Goal: Check status: Check status

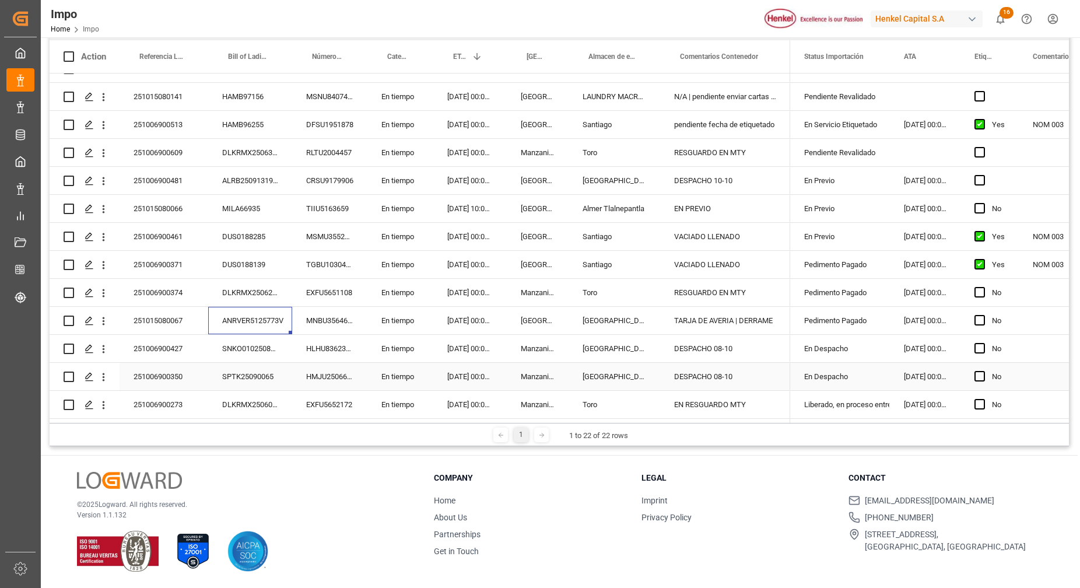
click at [729, 369] on div "DESPACHO 08-10" at bounding box center [725, 376] width 130 height 27
click at [179, 376] on div "251006900350" at bounding box center [164, 376] width 89 height 27
click at [106, 380] on button "open menu" at bounding box center [103, 377] width 12 height 22
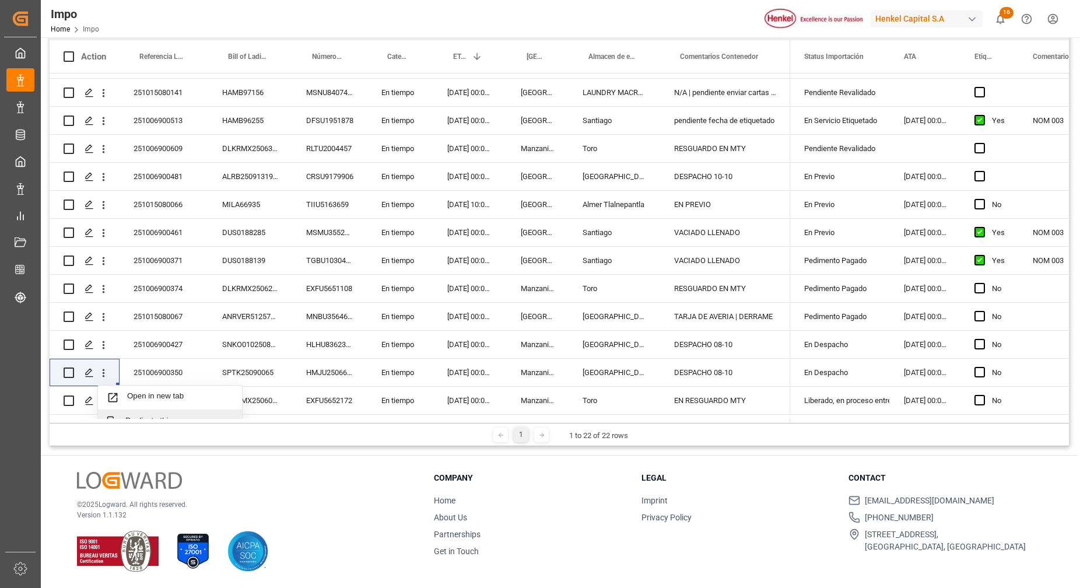
click at [363, 489] on div "© 2025 Logward. All rights reserved. Version 1.1.132" at bounding box center [241, 522] width 328 height 100
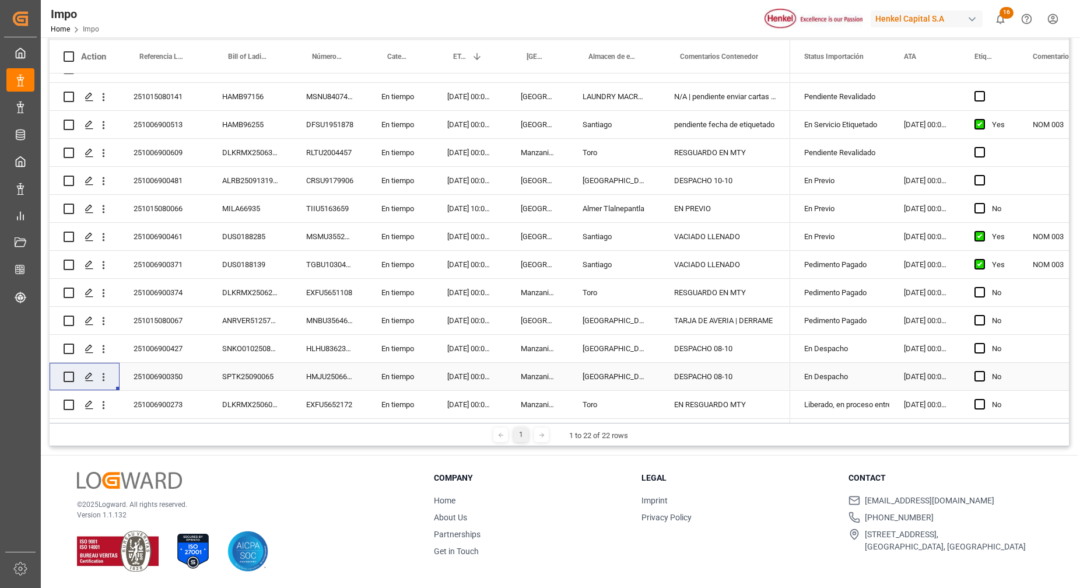
click at [161, 372] on div "251006900350" at bounding box center [164, 376] width 89 height 27
click at [164, 378] on input "251006900350" at bounding box center [164, 383] width 70 height 22
drag, startPoint x: 164, startPoint y: 377, endPoint x: 173, endPoint y: 387, distance: 13.2
click at [165, 378] on input "251006900350" at bounding box center [164, 383] width 70 height 22
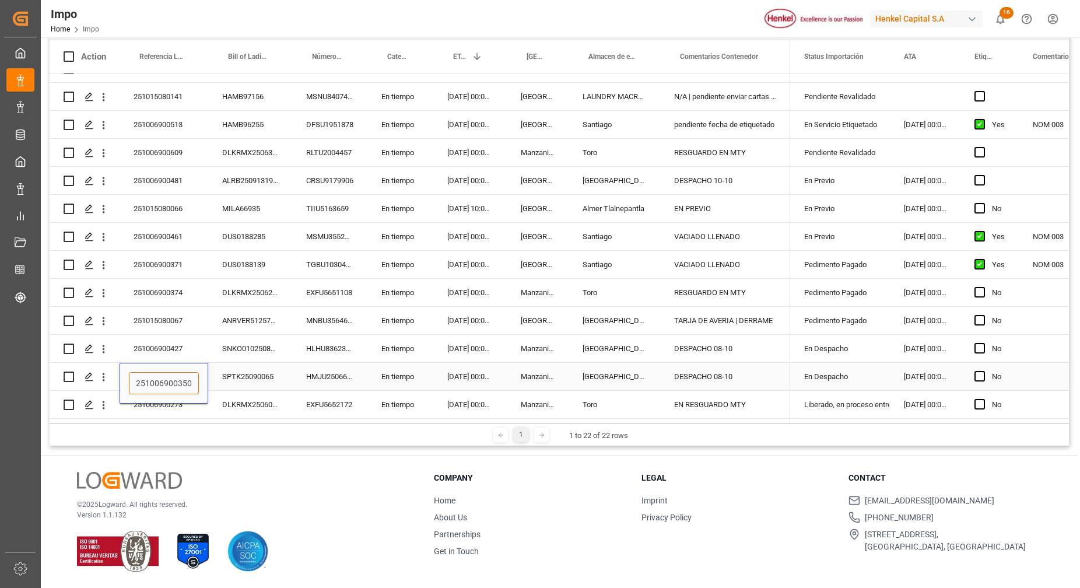
click at [168, 380] on input "251006900350" at bounding box center [164, 383] width 70 height 22
click at [317, 365] on div "HMJU2506631" at bounding box center [329, 376] width 75 height 27
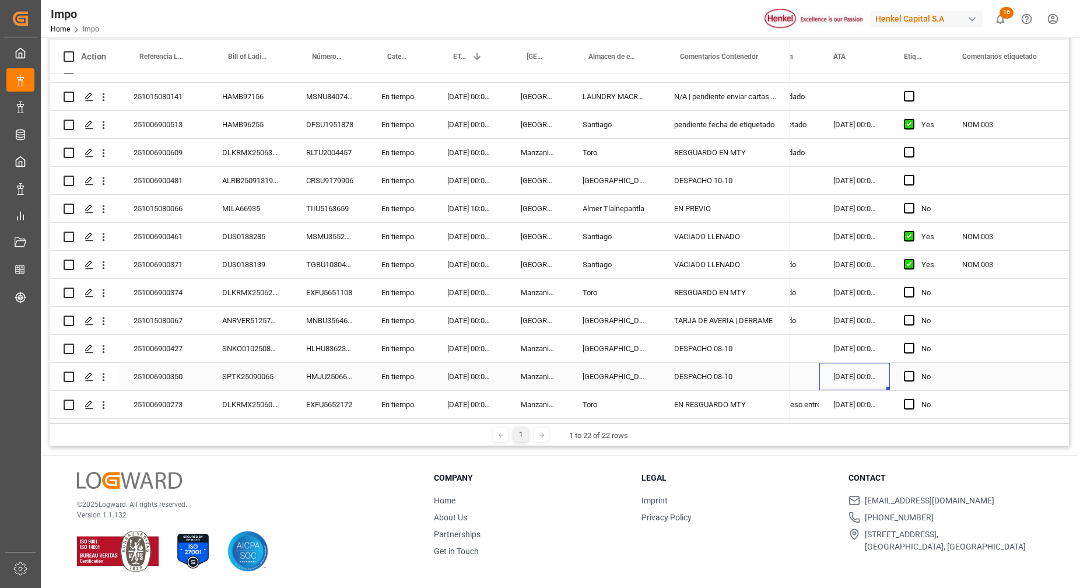
scroll to position [0, 0]
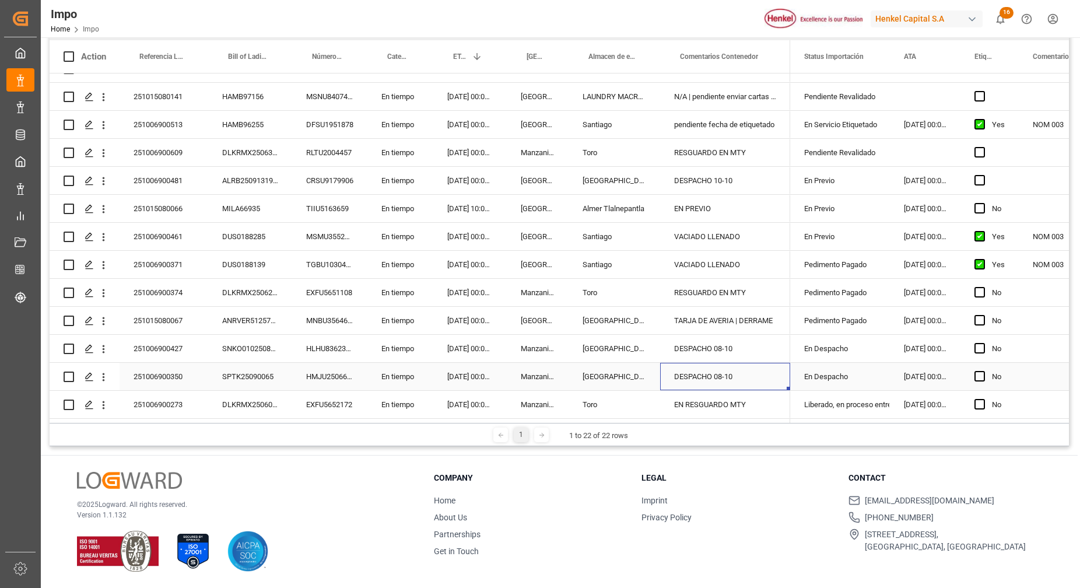
click at [752, 371] on div "DESPACHO 08-10" at bounding box center [725, 376] width 130 height 27
click at [750, 375] on input "DESPACHO 08-10" at bounding box center [725, 383] width 111 height 22
click at [749, 375] on input "DESPACHO 08-10" at bounding box center [725, 383] width 111 height 22
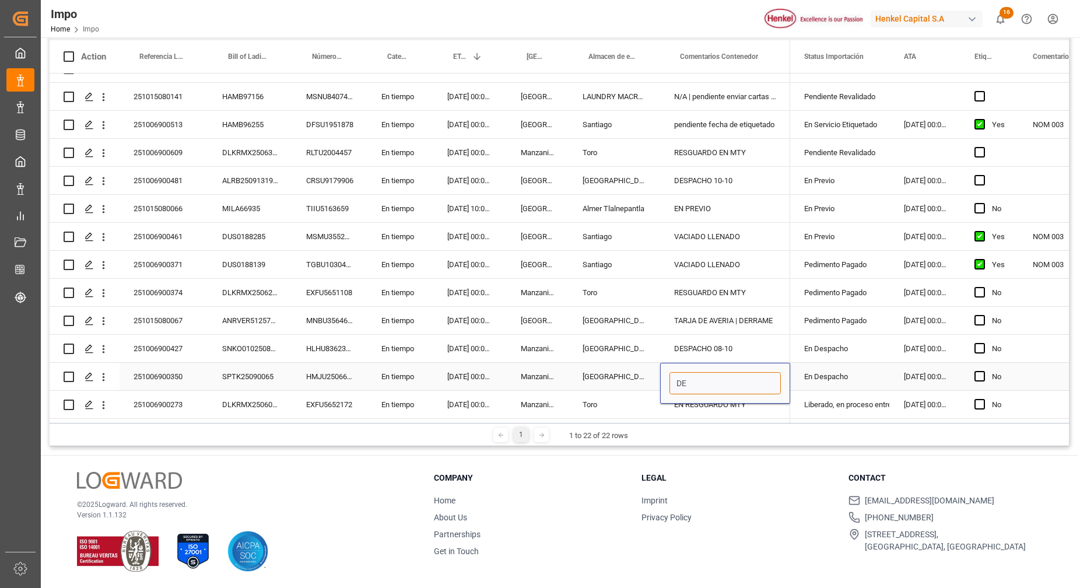
type input "D"
type input "ENTREGA 09-10"
click at [734, 318] on div "TARJA DE AVERIA | DERRAME" at bounding box center [725, 320] width 130 height 27
click at [819, 363] on div "En Despacho" at bounding box center [840, 376] width 72 height 27
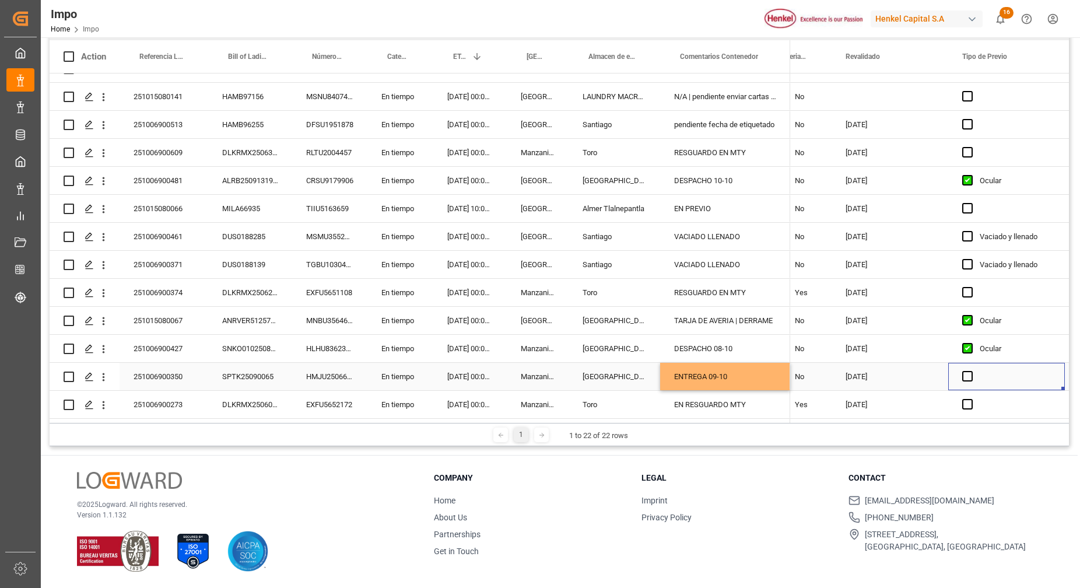
scroll to position [0, 1961]
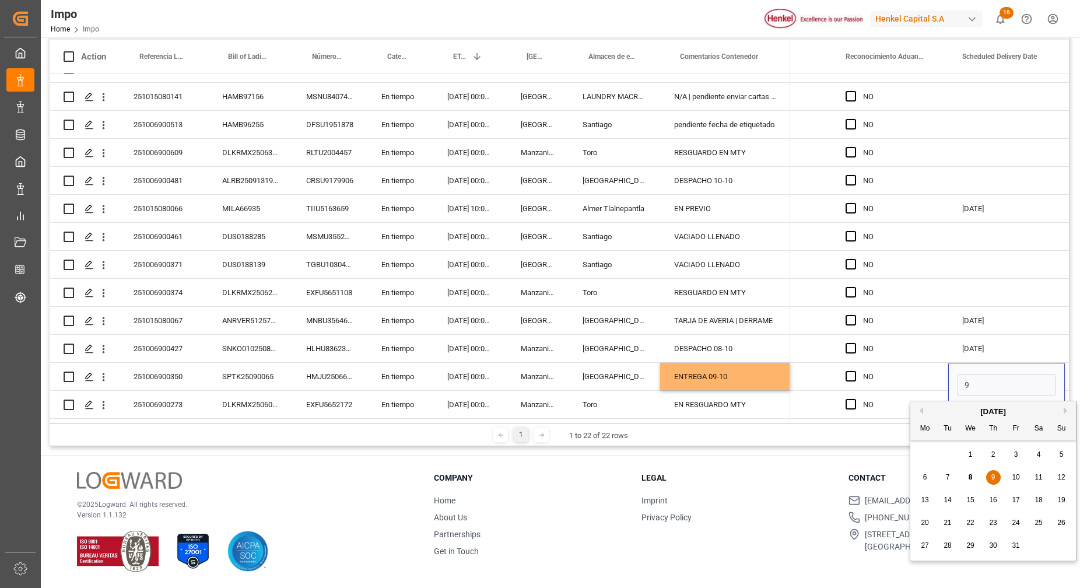
click at [997, 477] on div "9" at bounding box center [993, 478] width 15 height 14
type input "[DATE]"
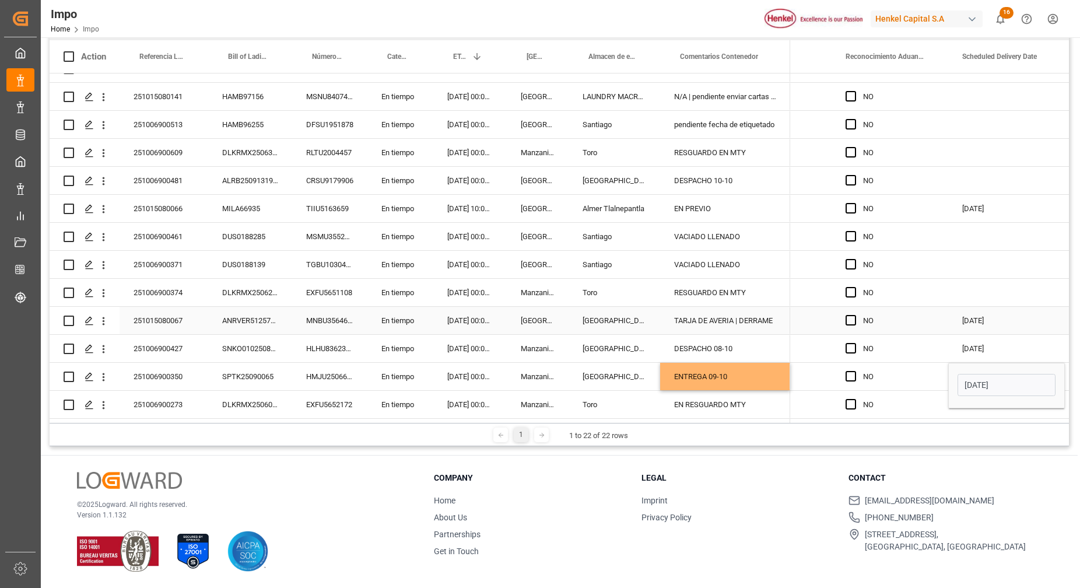
click at [1027, 307] on div "[DATE]" at bounding box center [1006, 320] width 117 height 27
click at [925, 365] on div "NO" at bounding box center [898, 376] width 71 height 27
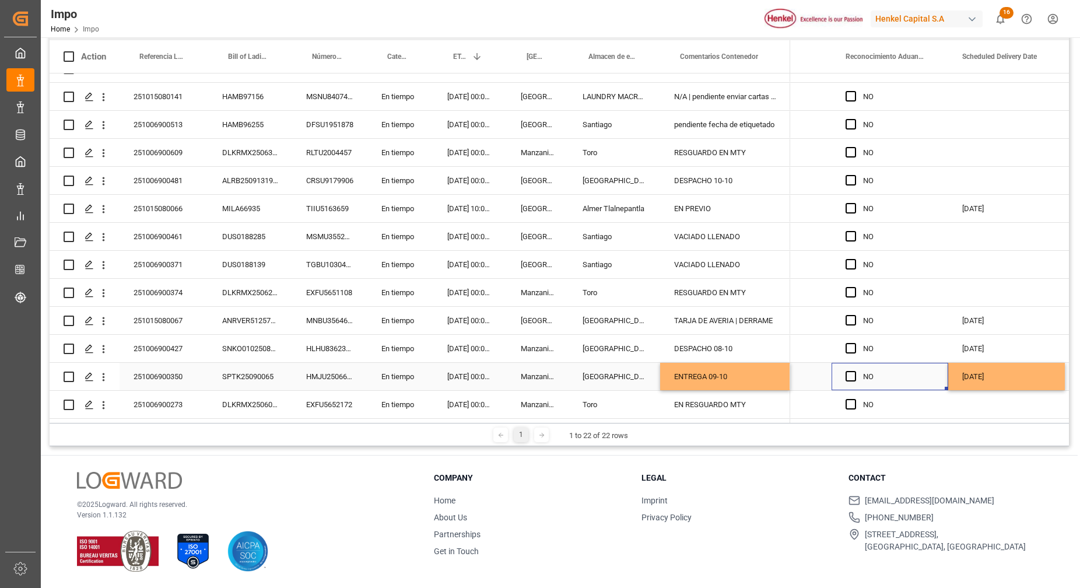
click at [974, 355] on div "[DATE]" at bounding box center [1006, 348] width 117 height 27
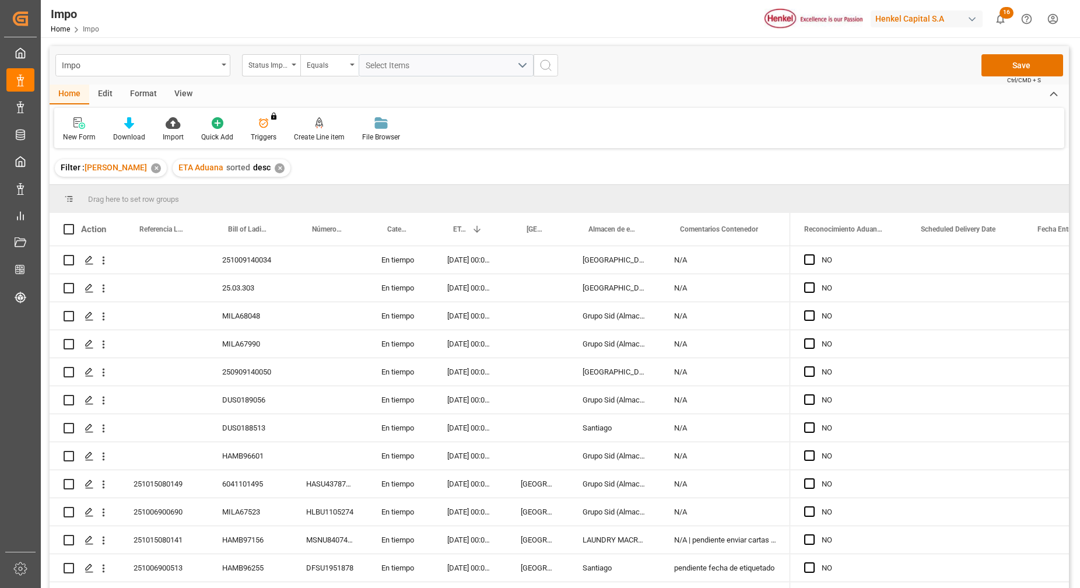
click at [1028, 52] on div "Impo Status Importación Equals Select Items Save Ctrl/CMD + S" at bounding box center [560, 65] width 1020 height 38
click at [1029, 59] on button "Save" at bounding box center [1023, 65] width 82 height 22
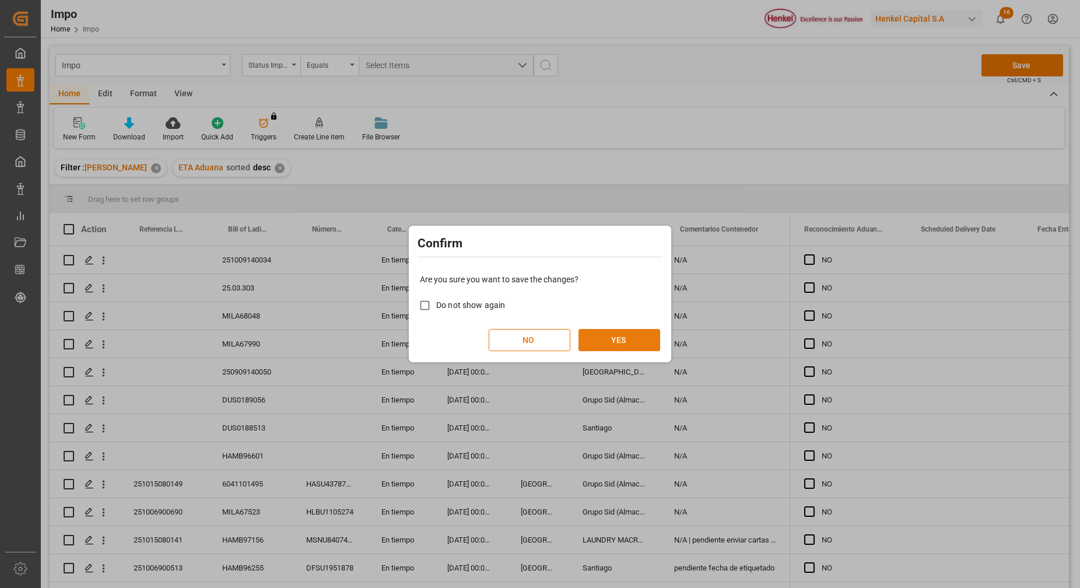
click at [610, 342] on button "YES" at bounding box center [620, 340] width 82 height 22
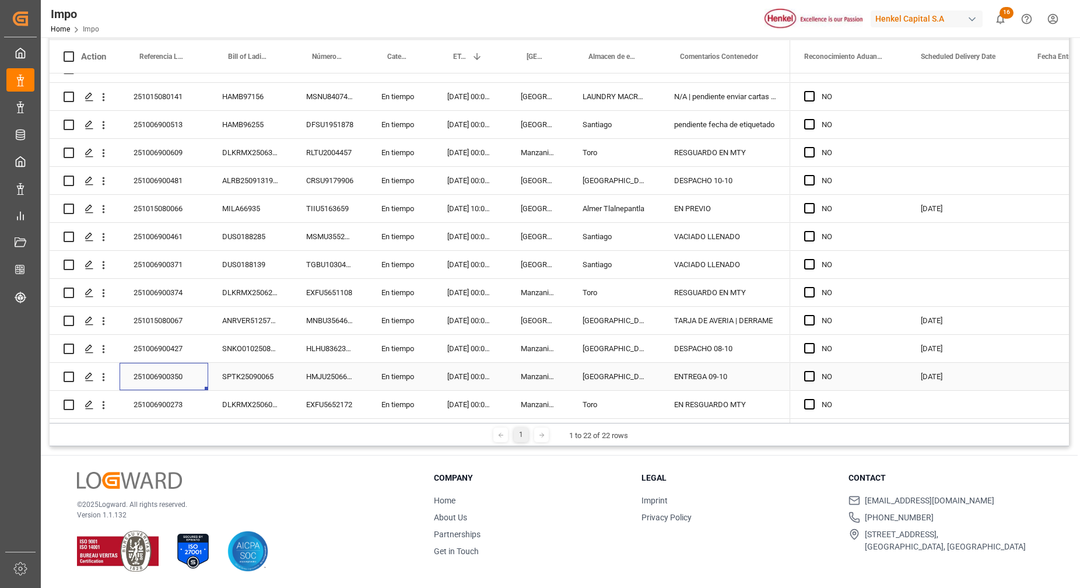
click at [152, 379] on div "251006900350" at bounding box center [164, 376] width 89 height 27
click at [166, 352] on div "251006900427" at bounding box center [164, 348] width 89 height 27
click at [169, 342] on div "251006900427" at bounding box center [164, 348] width 89 height 27
click at [171, 341] on div "251006900427" at bounding box center [164, 348] width 89 height 27
click at [174, 358] on input "251006900427" at bounding box center [164, 355] width 70 height 22
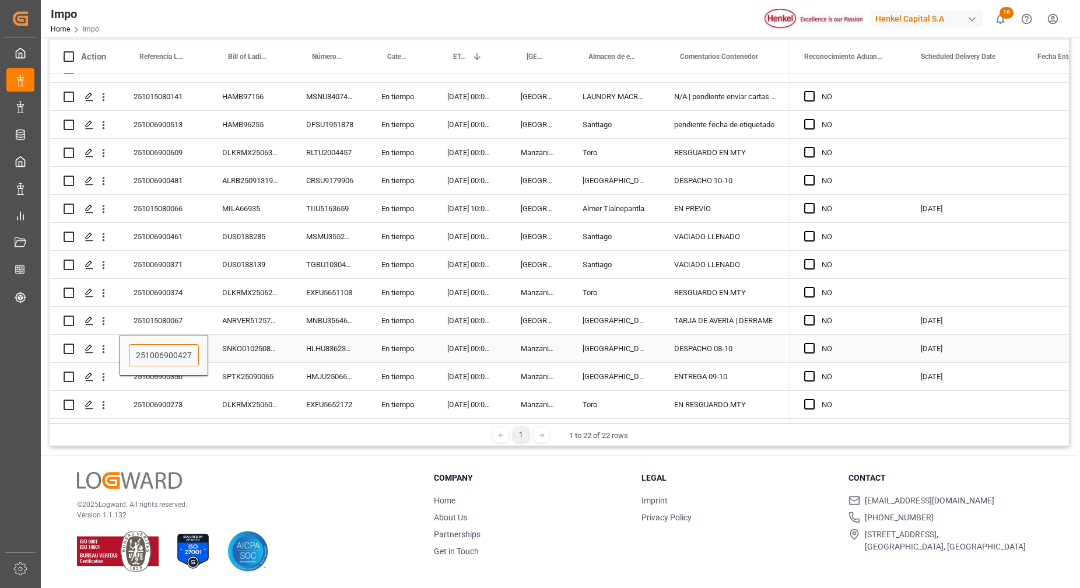
click at [174, 358] on input "251006900427" at bounding box center [164, 355] width 70 height 22
click at [686, 342] on div "DESPACHO 08-10" at bounding box center [725, 348] width 130 height 27
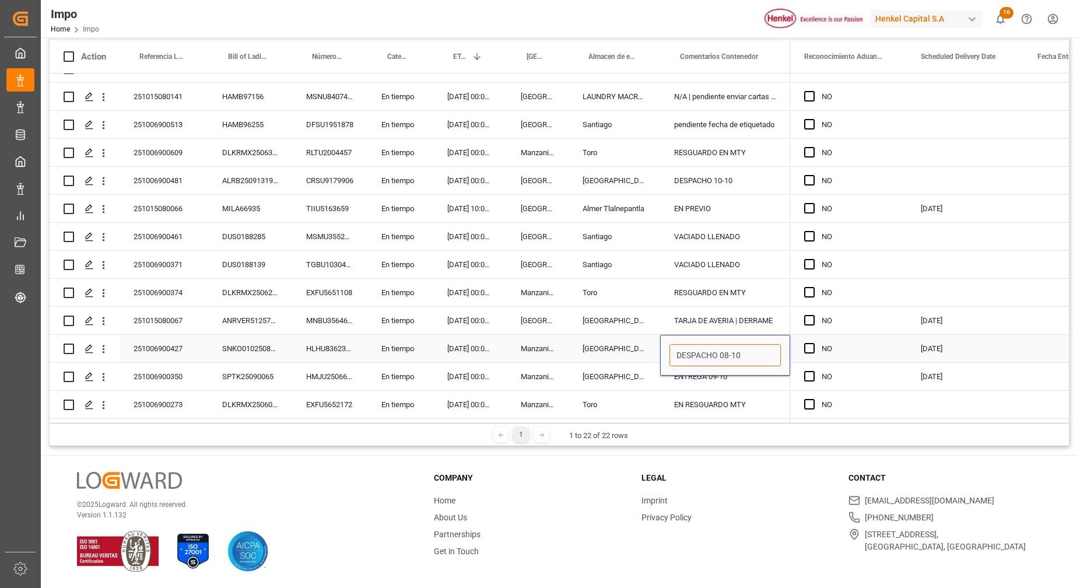
click at [752, 345] on input "DESPACHO 08-10" at bounding box center [725, 355] width 111 height 22
type input "D"
type input "AVISO DE ENTREGA OK"
click at [730, 385] on div "ENTREGA 09-10" at bounding box center [725, 376] width 130 height 27
click at [735, 377] on div "ENTREGA 09-10" at bounding box center [725, 376] width 130 height 27
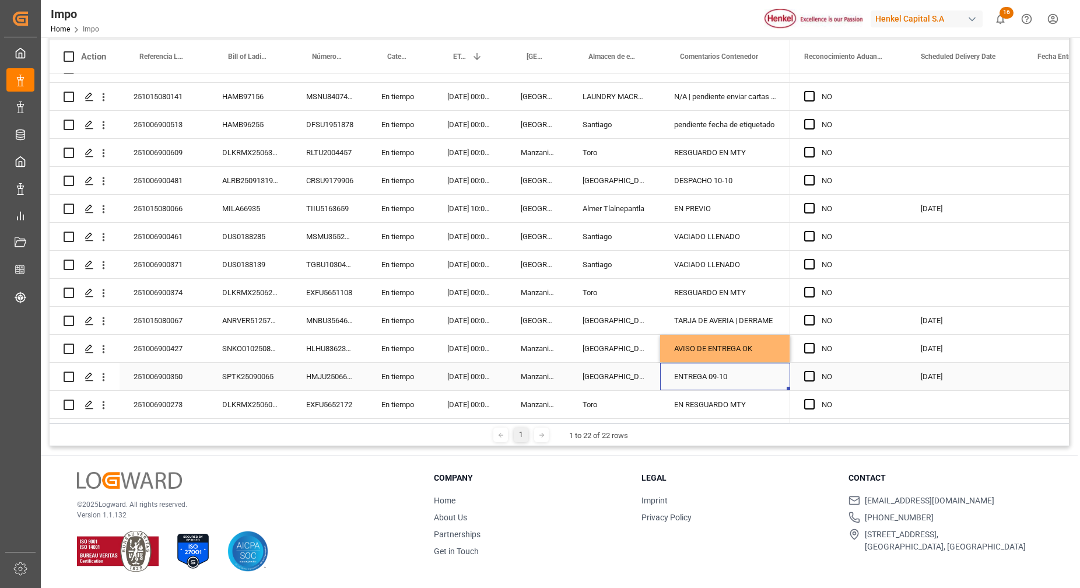
click at [735, 376] on div "ENTREGA 09-10" at bounding box center [725, 376] width 130 height 27
type input "AVISO DE ENTREGA OK"
click at [804, 282] on div "Press SPACE to select this row." at bounding box center [812, 292] width 17 height 27
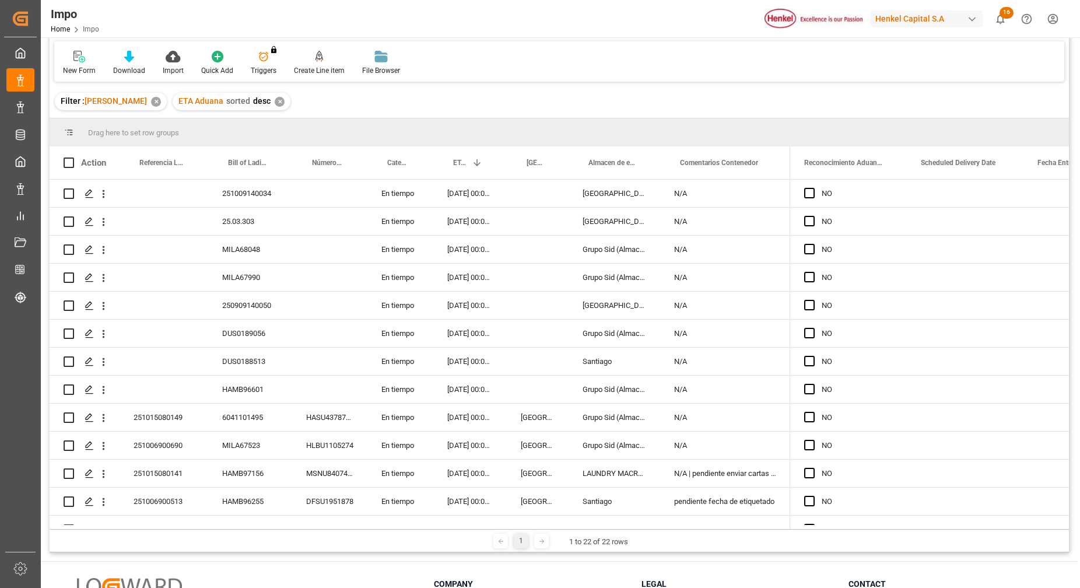
scroll to position [0, 0]
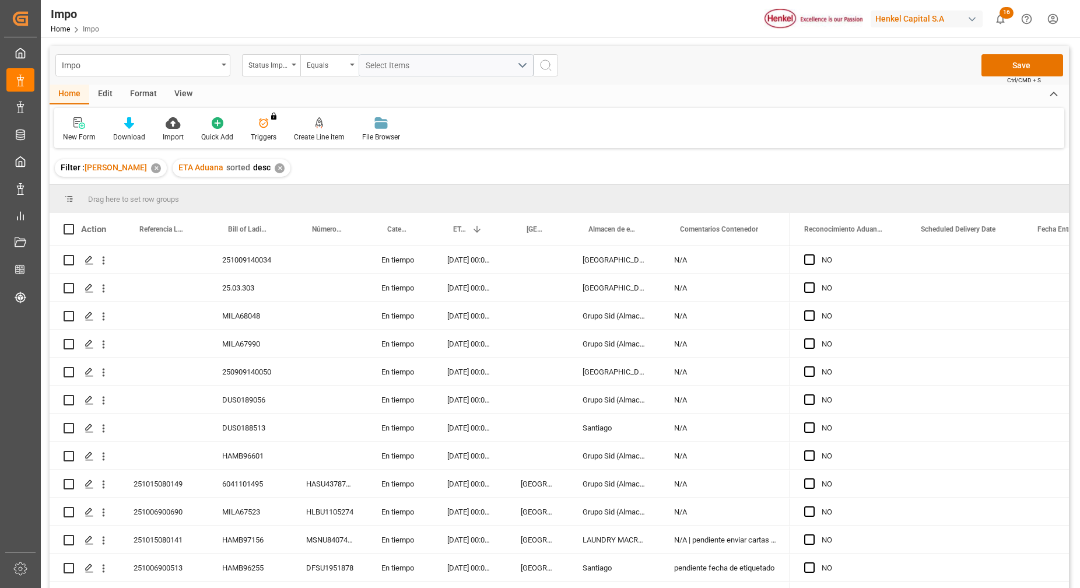
click at [1024, 80] on span "Ctrl/CMD + S" at bounding box center [1024, 80] width 34 height 9
click at [1028, 70] on button "Save" at bounding box center [1023, 65] width 82 height 22
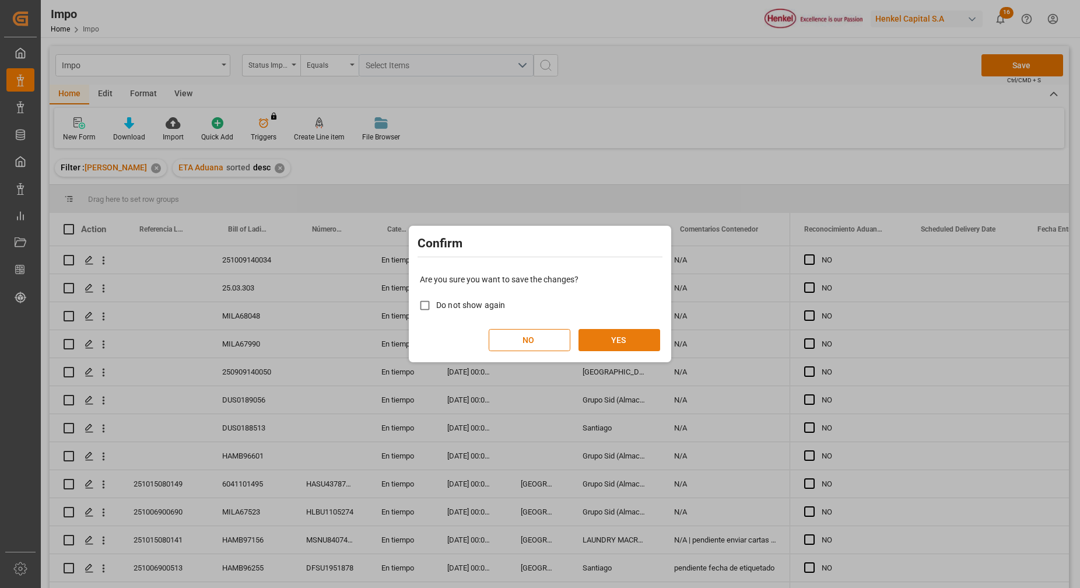
click at [631, 340] on button "YES" at bounding box center [620, 340] width 82 height 22
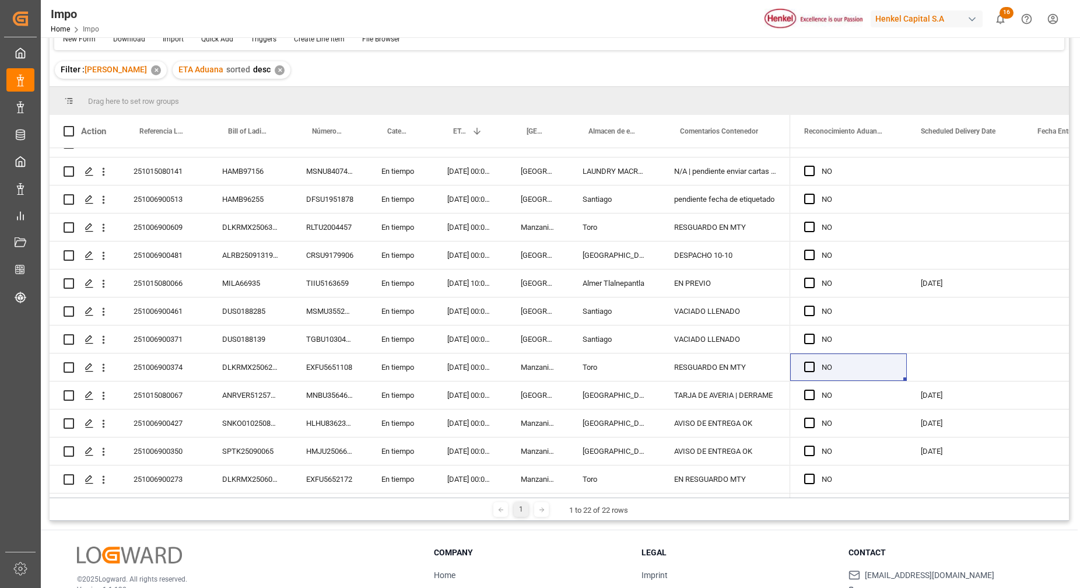
scroll to position [173, 0]
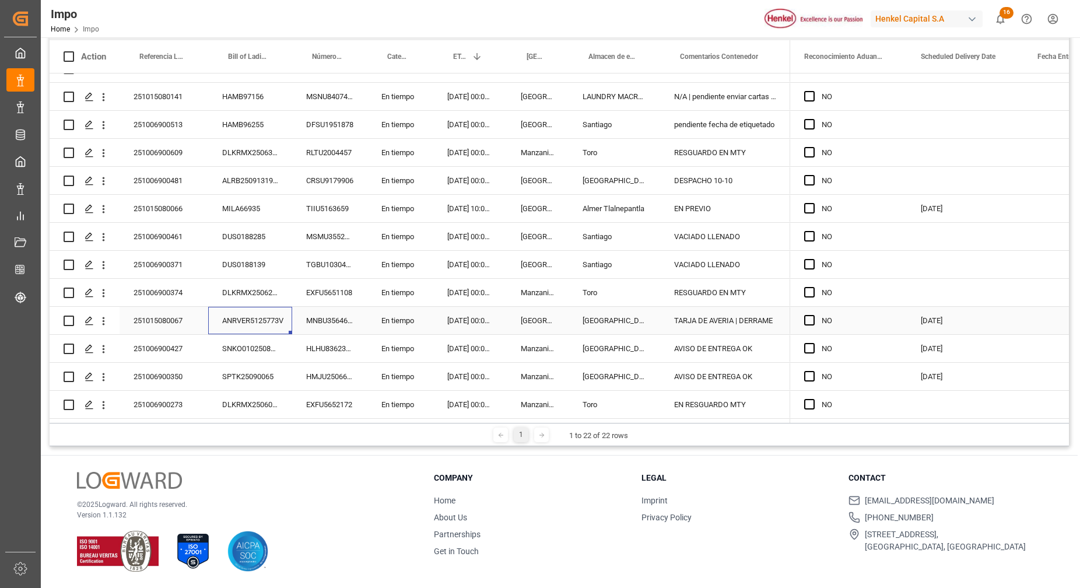
click at [209, 329] on div "ANRVER5125773V" at bounding box center [250, 320] width 84 height 27
click at [184, 319] on div "251015080067" at bounding box center [164, 320] width 89 height 27
click at [750, 318] on div "TARJA DE AVERIA | DERRAME" at bounding box center [725, 320] width 130 height 27
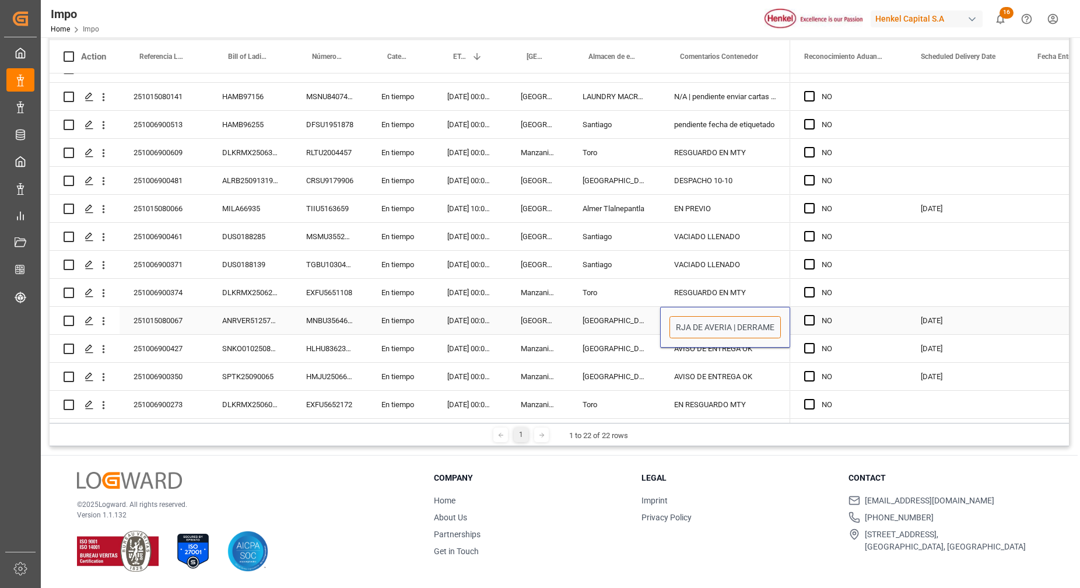
drag, startPoint x: 677, startPoint y: 331, endPoint x: 792, endPoint y: 325, distance: 115.7
click at [792, 325] on div "251009140034 En tiempo [DATE] 00:00:00 Salamanca N/A [DATE] En tiempo [DATE] 00…" at bounding box center [560, 245] width 1020 height 345
type input "ENTREGADO EN PLANTA | DERRAME"
click at [899, 270] on div "NO" at bounding box center [848, 264] width 117 height 27
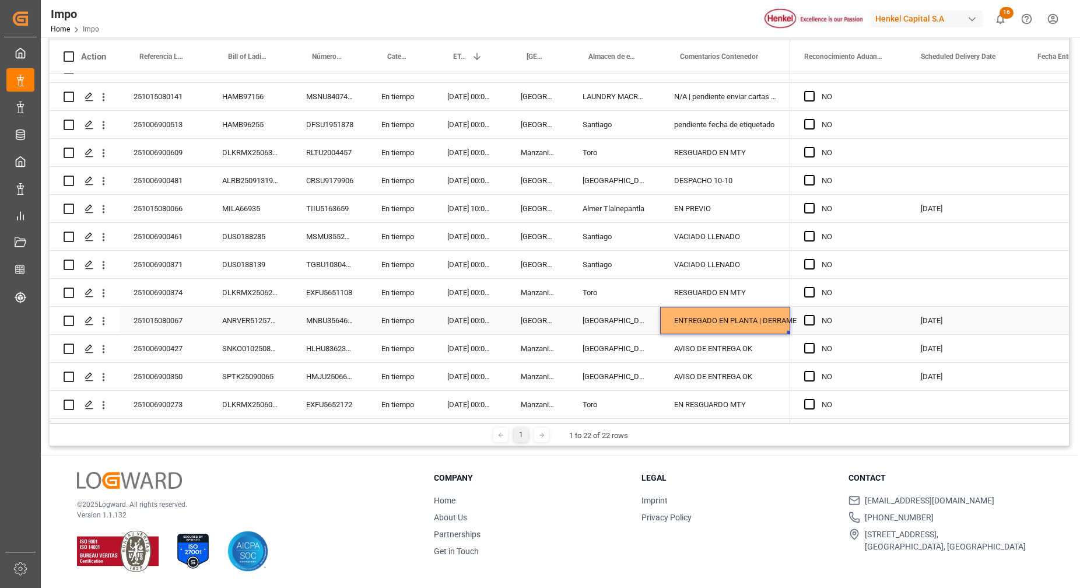
click at [768, 322] on div "ENTREGADO EN PLANTA | DERRAME" at bounding box center [725, 320] width 130 height 27
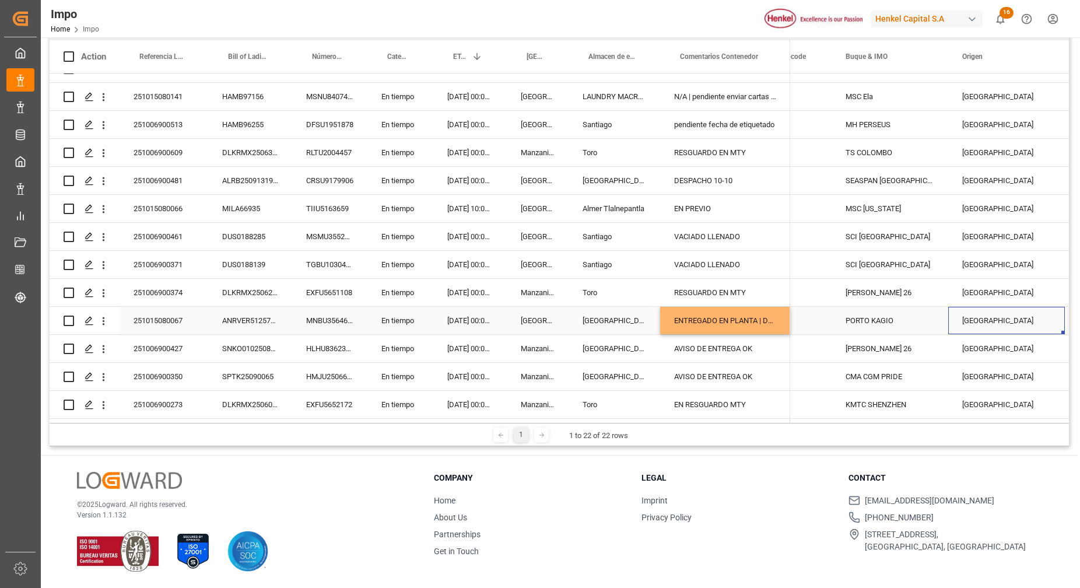
scroll to position [0, 1344]
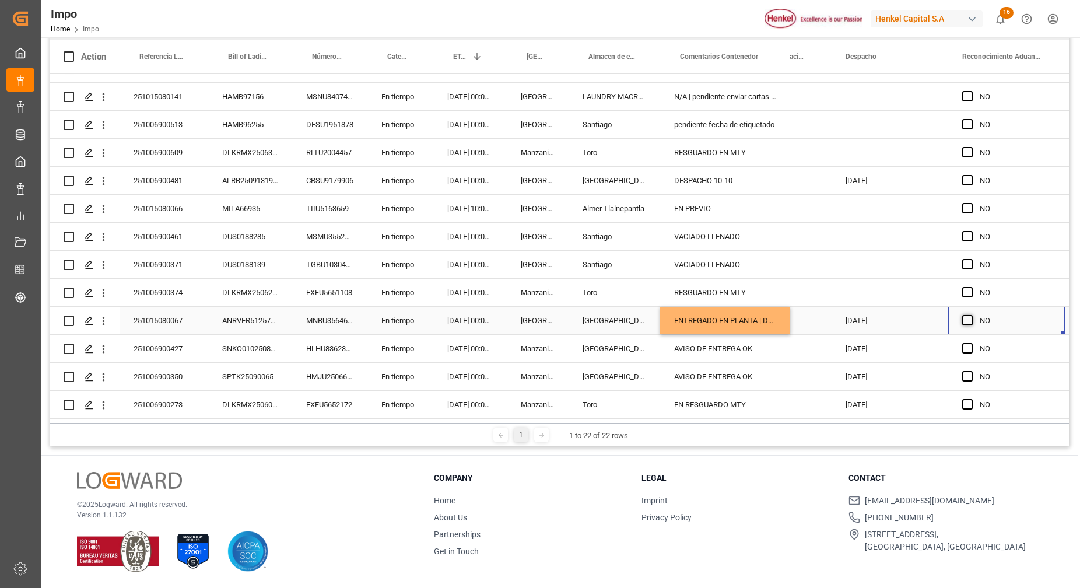
click at [971, 317] on span "Press SPACE to select this row." at bounding box center [967, 320] width 10 height 10
click at [971, 315] on input "Press SPACE to select this row." at bounding box center [971, 315] width 0 height 0
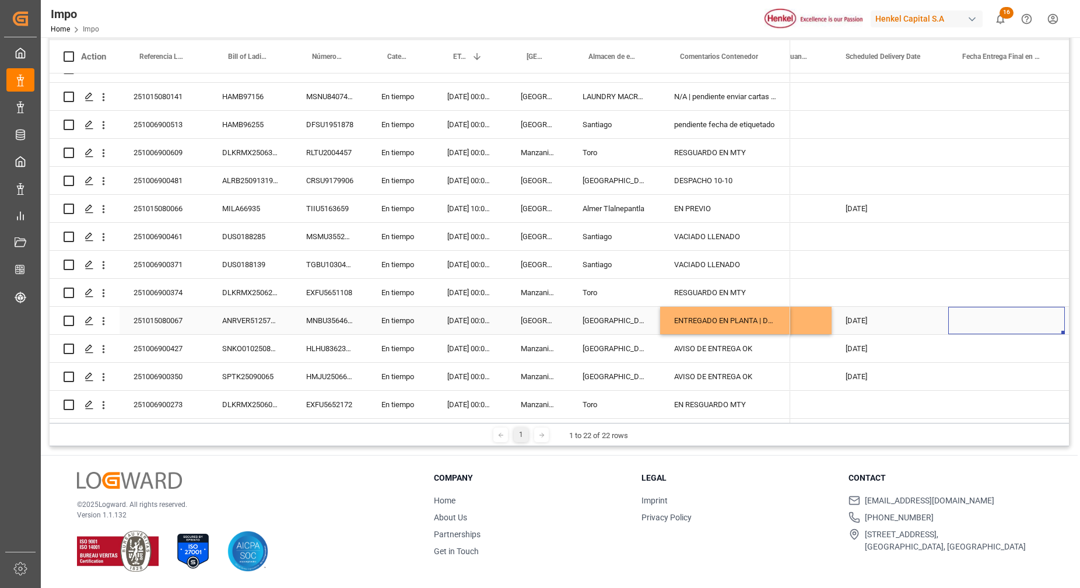
click at [1002, 317] on div "Press SPACE to select this row." at bounding box center [1006, 320] width 117 height 27
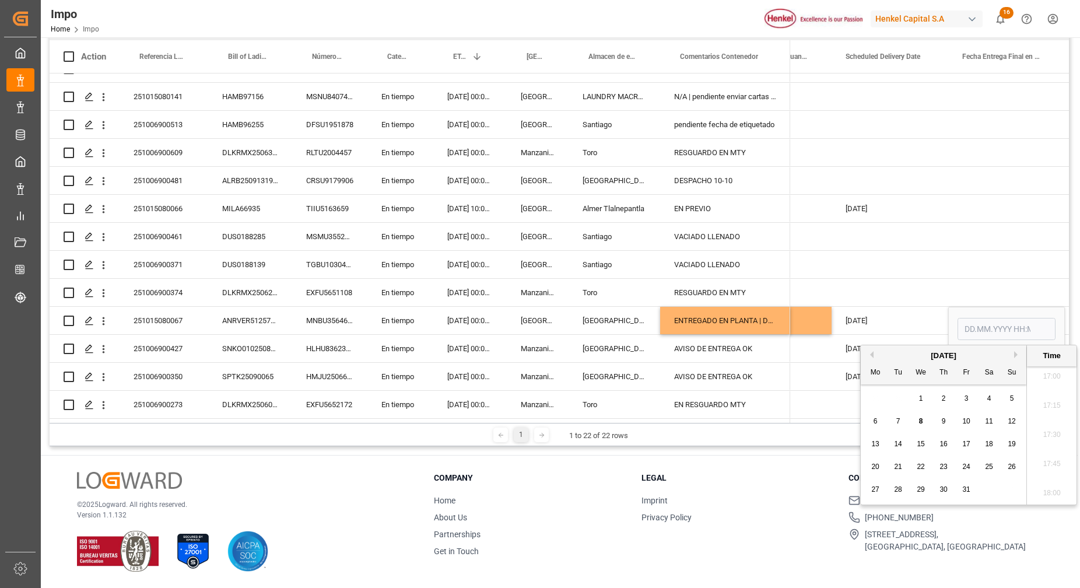
click at [922, 421] on span "8" at bounding box center [921, 421] width 4 height 8
type input "[DATE] 00:00"
click at [1001, 151] on div "Press SPACE to select this row." at bounding box center [1006, 152] width 117 height 27
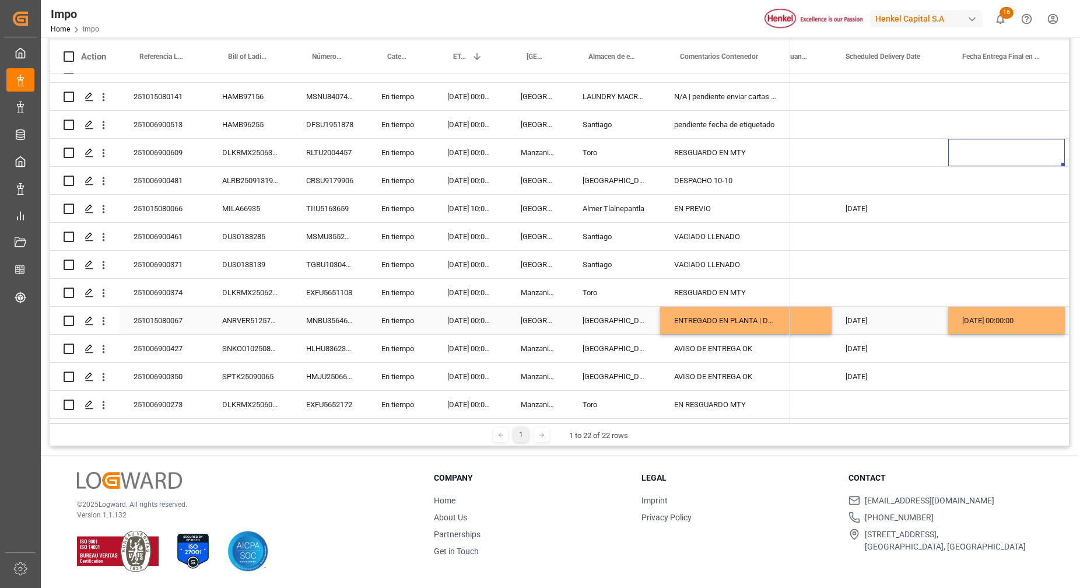
click at [993, 321] on div "[DATE] 00:00:00" at bounding box center [1006, 320] width 117 height 27
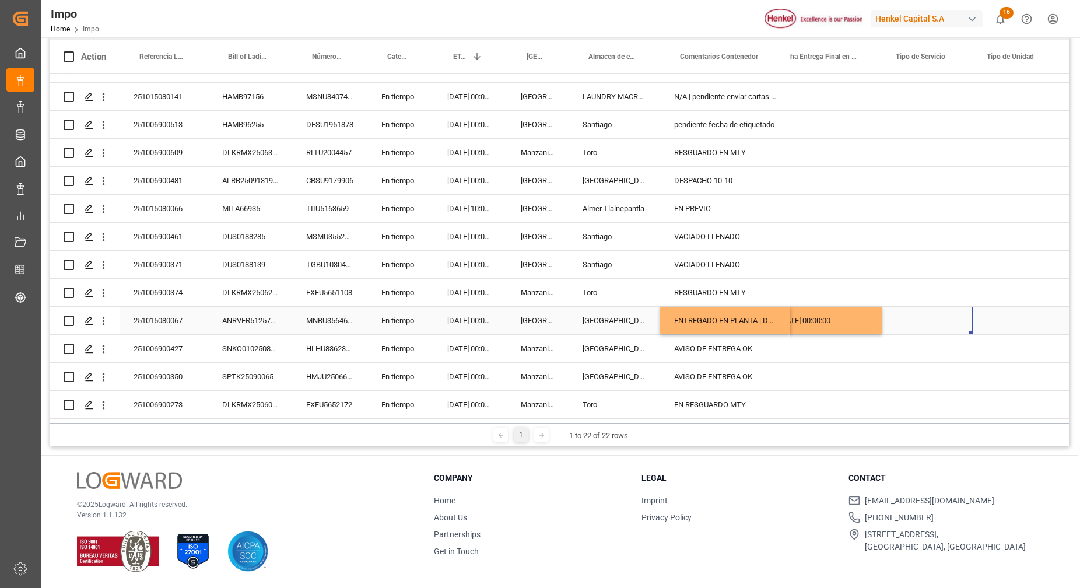
click at [907, 314] on div "Press SPACE to select this row." at bounding box center [927, 320] width 91 height 27
click at [944, 324] on button "Select" at bounding box center [927, 327] width 72 height 22
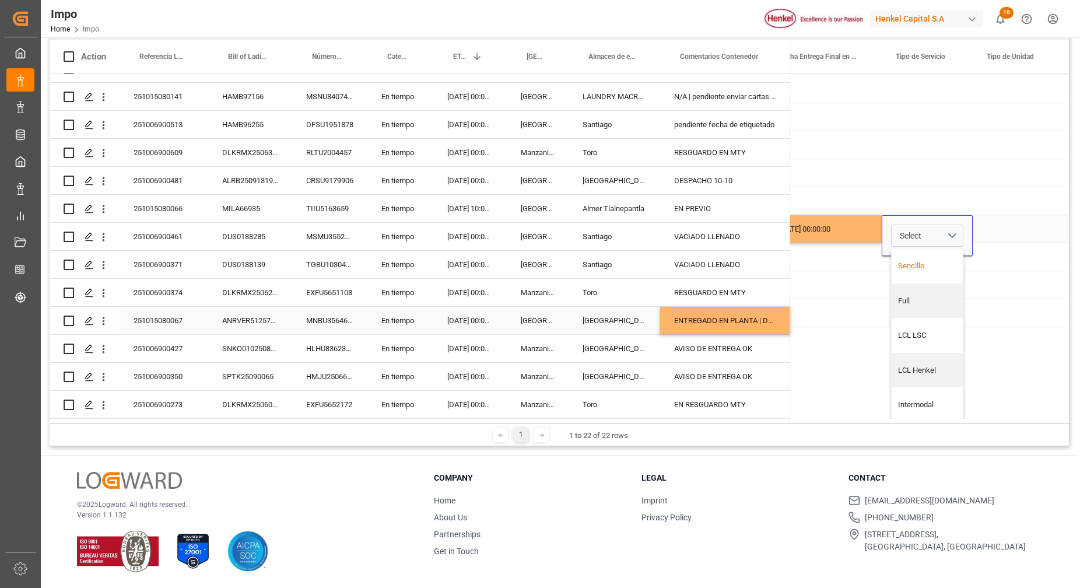
click at [911, 261] on div "Sencillo" at bounding box center [927, 266] width 59 height 12
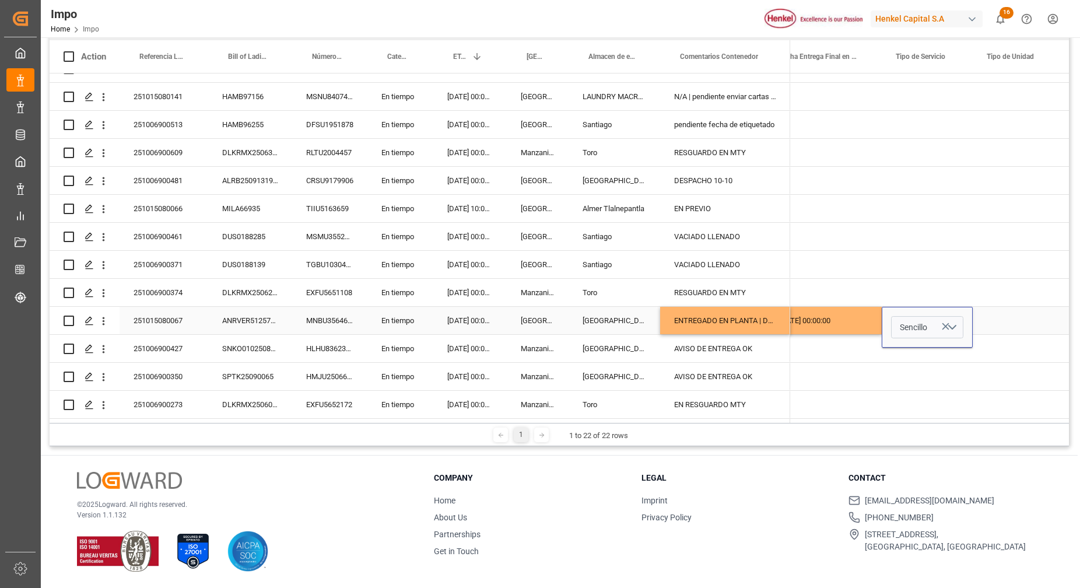
click at [1008, 318] on div "Press SPACE to select this row." at bounding box center [1019, 320] width 92 height 27
click at [1008, 318] on input "Press SPACE to select this row." at bounding box center [1018, 327] width 73 height 22
type input "RABON"
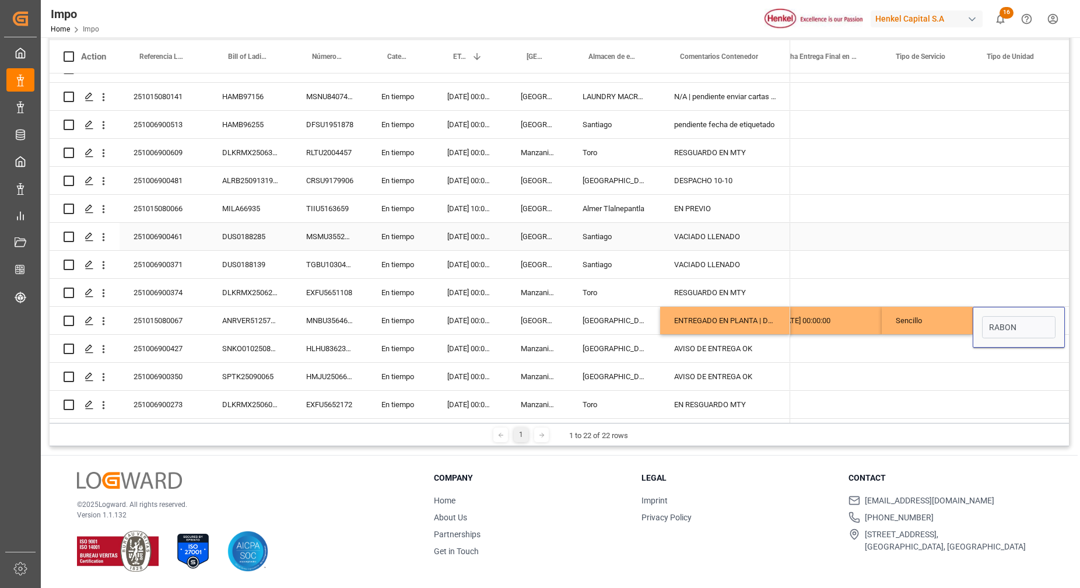
click at [1001, 241] on div "Press SPACE to select this row." at bounding box center [1019, 236] width 92 height 27
click at [1017, 326] on div "RABON" at bounding box center [1019, 320] width 92 height 27
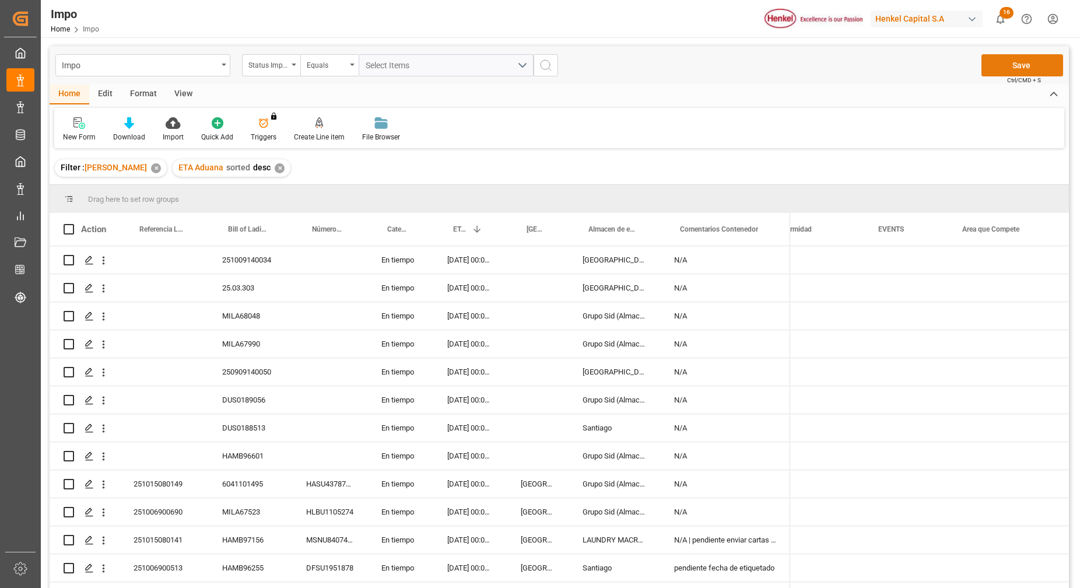
click at [1014, 62] on button "Save" at bounding box center [1023, 65] width 82 height 22
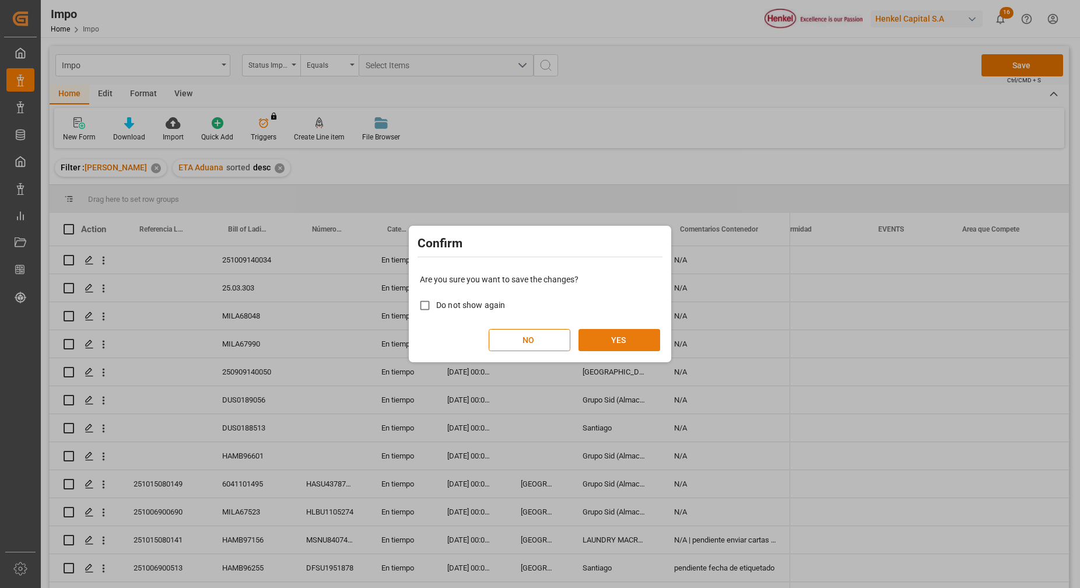
click at [603, 336] on button "YES" at bounding box center [620, 340] width 82 height 22
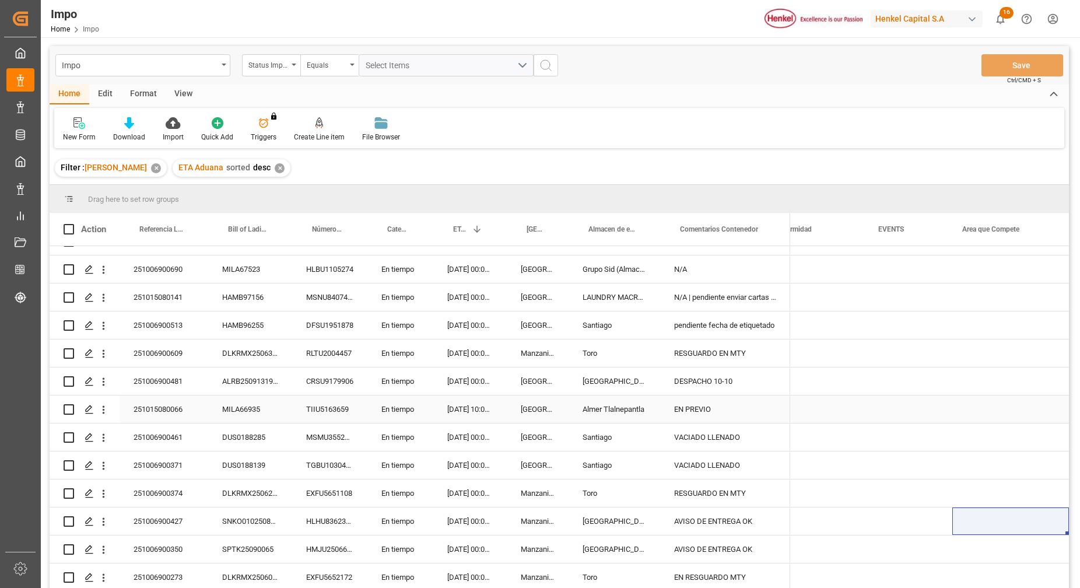
scroll to position [173, 0]
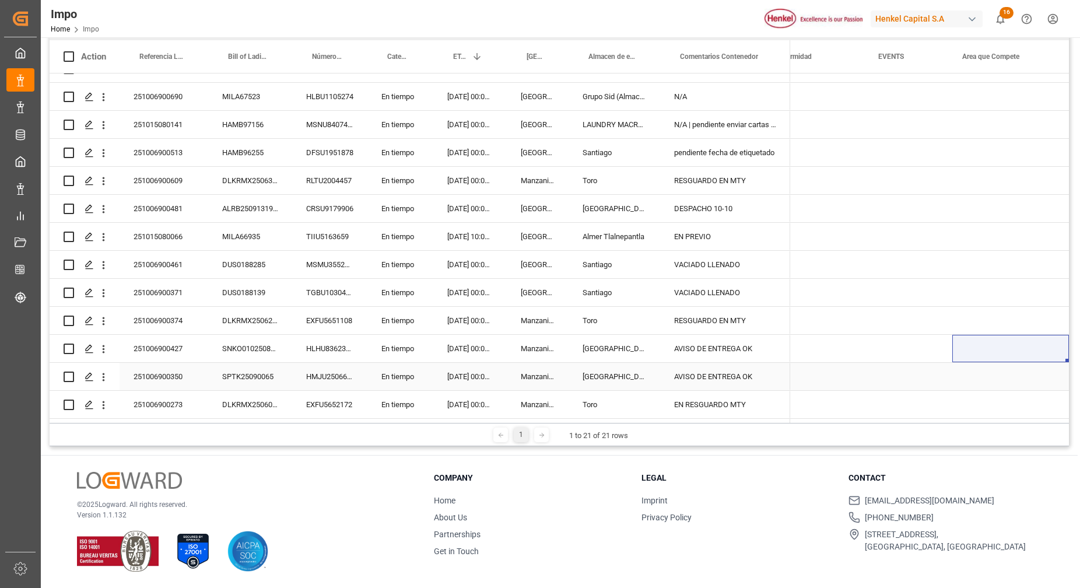
click at [608, 370] on div "[GEOGRAPHIC_DATA]" at bounding box center [615, 376] width 92 height 27
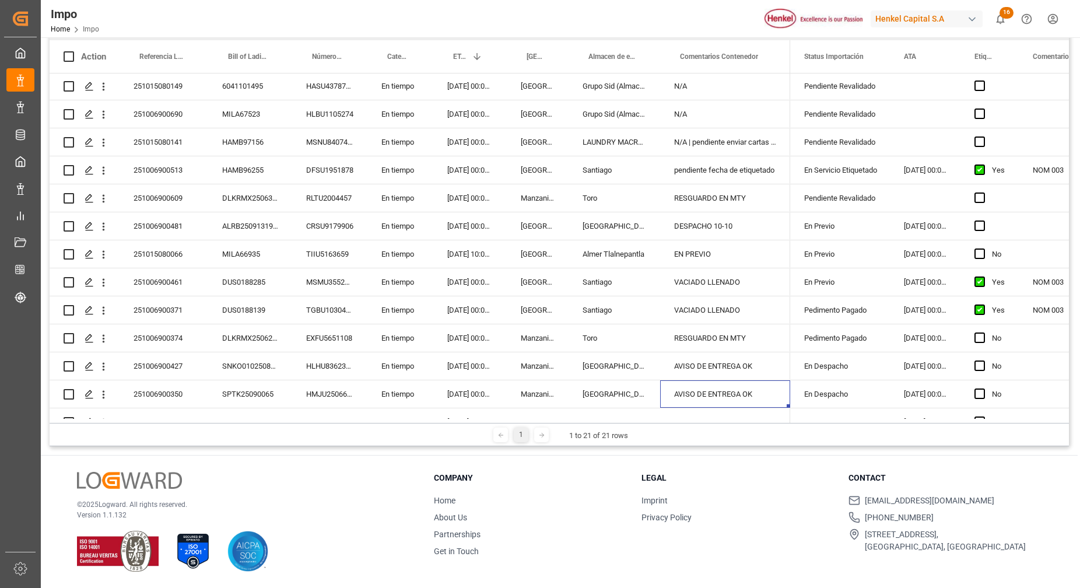
scroll to position [247, 0]
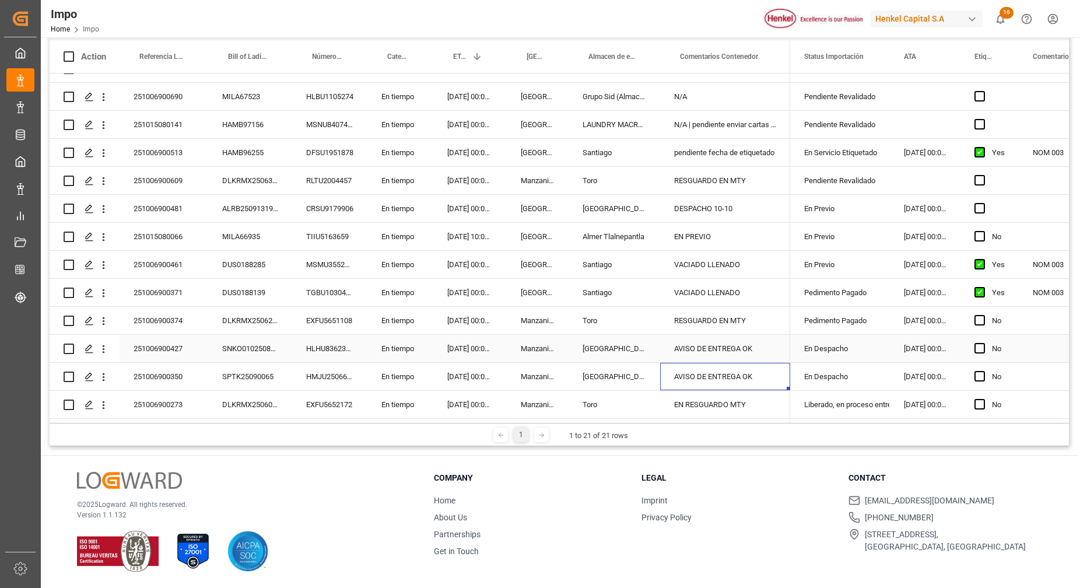
click at [836, 347] on div "En Despacho" at bounding box center [840, 348] width 72 height 27
click at [860, 342] on div "En Despacho" at bounding box center [840, 348] width 72 height 27
click at [871, 349] on icon "open menu" at bounding box center [869, 356] width 14 height 14
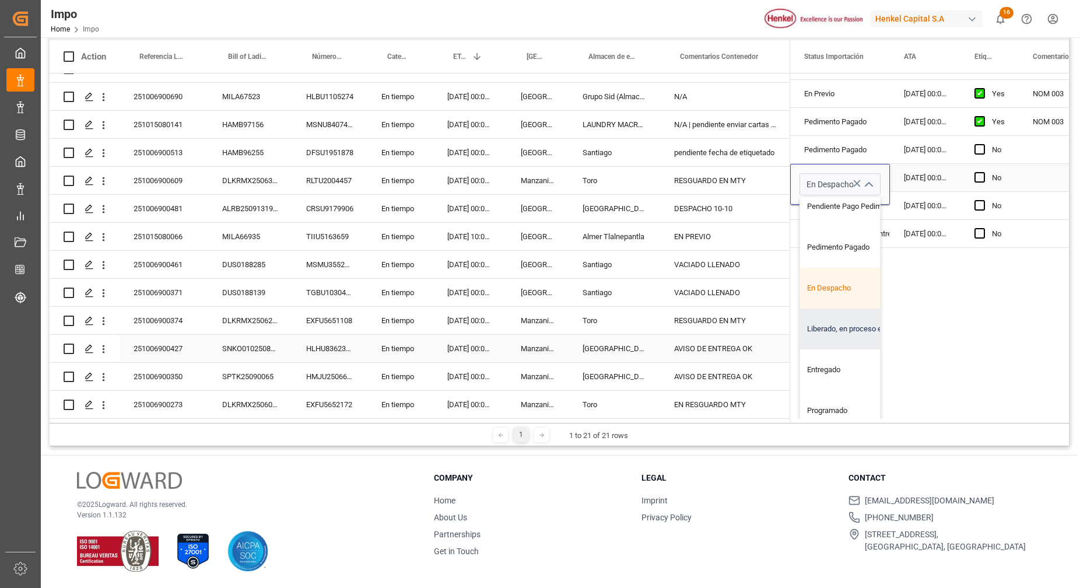
scroll to position [184, 0]
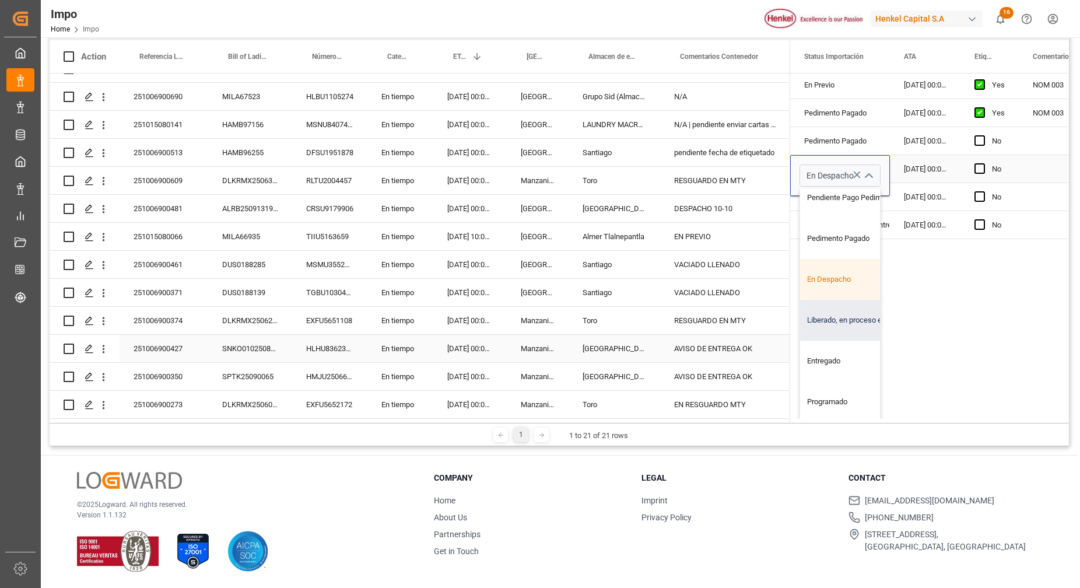
click at [850, 307] on div "Liberado, en proceso entrega" at bounding box center [855, 320] width 110 height 41
type input "Liberado, en proceso entrega"
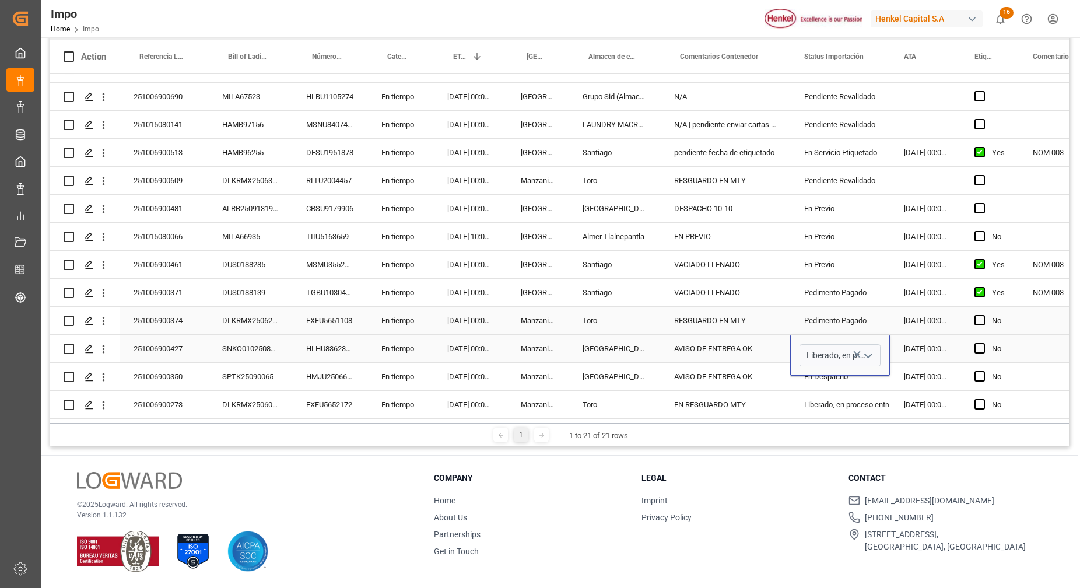
scroll to position [0, 0]
click at [844, 372] on div "En Despacho" at bounding box center [840, 376] width 72 height 27
click at [866, 375] on div "En Despacho" at bounding box center [840, 376] width 72 height 27
click at [870, 377] on icon "open menu" at bounding box center [869, 384] width 14 height 14
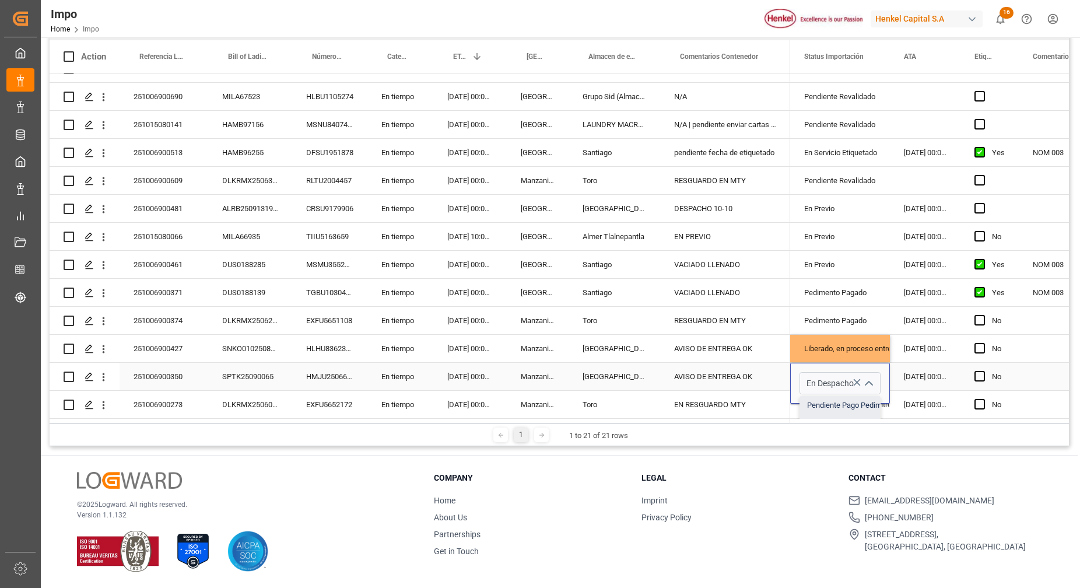
scroll to position [146, 0]
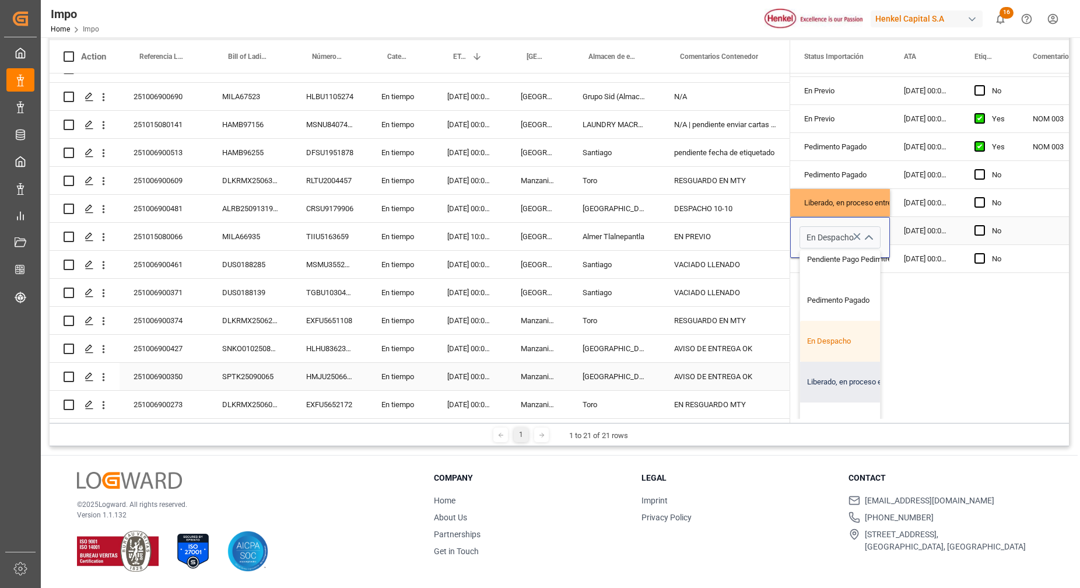
click at [843, 370] on div "Liberado, en proceso entrega" at bounding box center [855, 382] width 110 height 41
type input "Liberado, en proceso entrega"
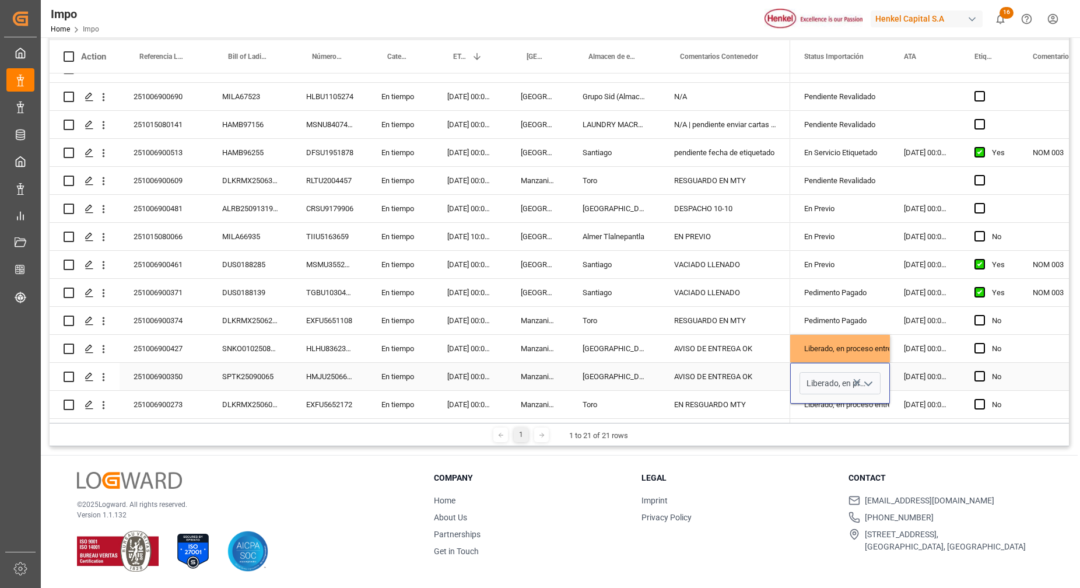
scroll to position [0, 0]
click at [851, 243] on div "En Previo" at bounding box center [840, 236] width 72 height 27
click at [552, 258] on div "[GEOGRAPHIC_DATA]" at bounding box center [538, 264] width 62 height 27
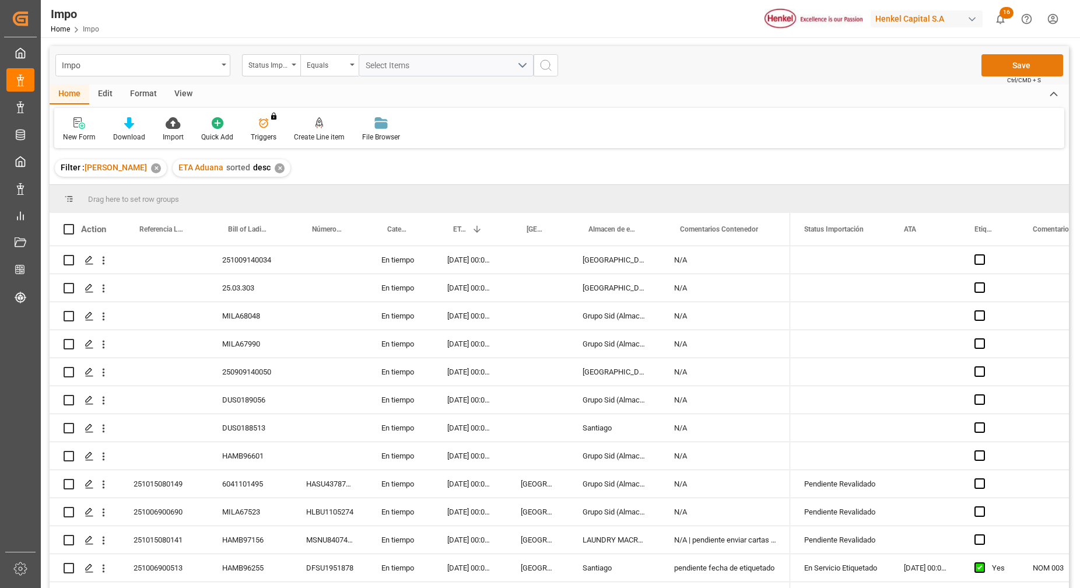
click at [982, 72] on button "Save" at bounding box center [1023, 65] width 82 height 22
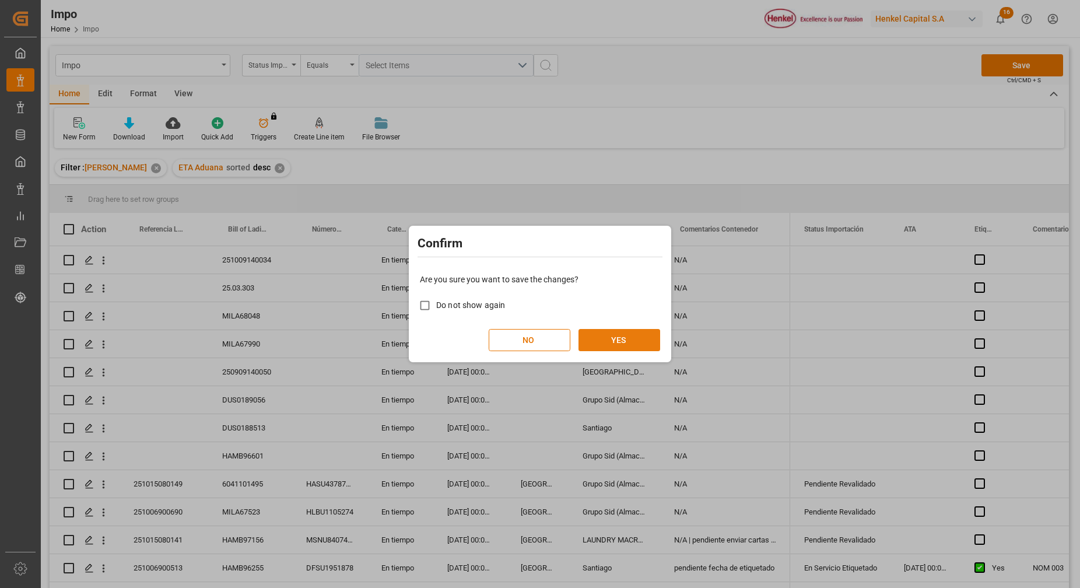
click at [599, 330] on button "YES" at bounding box center [620, 340] width 82 height 22
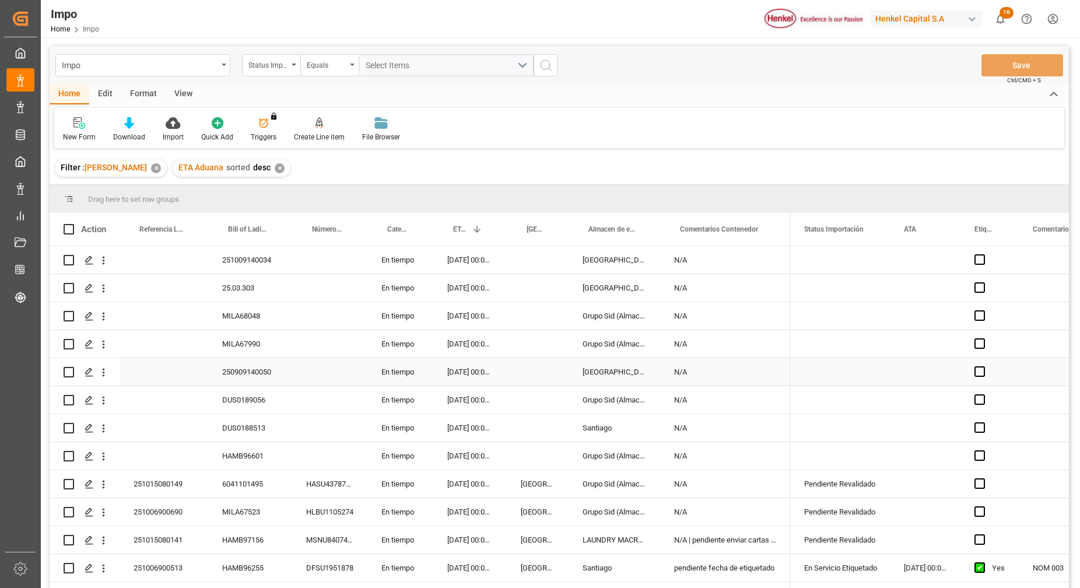
click at [316, 376] on div "Press SPACE to select this row." at bounding box center [329, 371] width 75 height 27
click at [338, 415] on div "Press SPACE to select this row." at bounding box center [329, 427] width 75 height 27
